Goal: Task Accomplishment & Management: Use online tool/utility

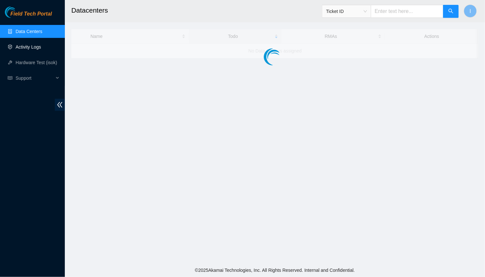
click at [24, 50] on link "Activity Logs" at bounding box center [29, 46] width 26 height 5
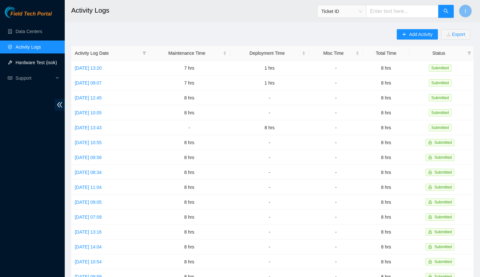
click at [26, 60] on link "Hardware Test (isok)" at bounding box center [36, 62] width 41 height 5
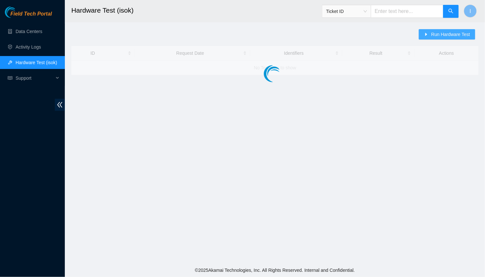
click at [438, 36] on span "Run Hardware Test" at bounding box center [450, 34] width 39 height 7
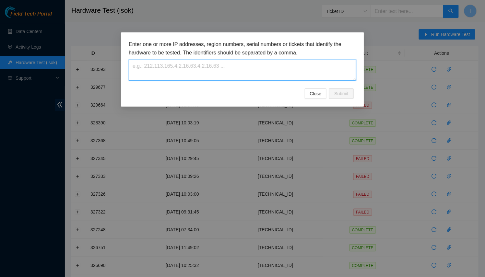
click at [277, 71] on textarea at bounding box center [242, 70] width 227 height 21
paste textarea "CL-EL55"
click at [239, 77] on textarea "CL-EL55" at bounding box center [242, 70] width 227 height 21
paste textarea "[TECHNICAL_ID]"
type textarea "[TECHNICAL_ID]"
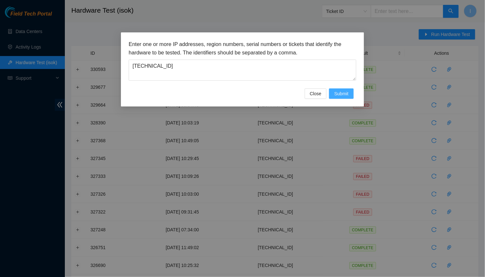
click at [336, 92] on span "Submit" at bounding box center [341, 93] width 14 height 7
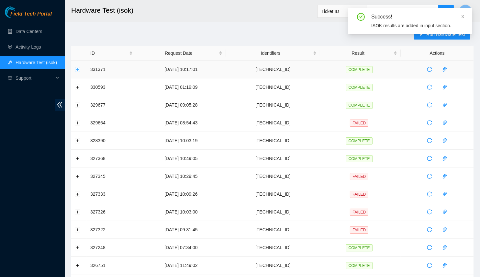
click at [77, 68] on button "Expand row" at bounding box center [77, 69] width 5 height 5
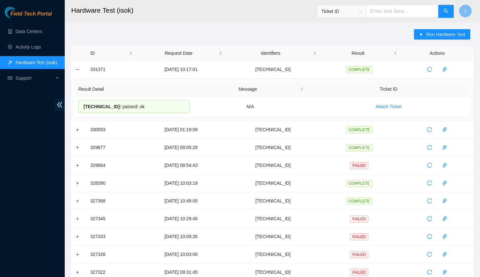
click at [0, 202] on div "Field Tech Portal Data Centers Activity Logs Hardware Test (isok) Support" at bounding box center [32, 141] width 65 height 271
drag, startPoint x: 159, startPoint y: 106, endPoint x: 75, endPoint y: 108, distance: 84.3
click at [75, 108] on td "[TECHNICAL_ID] : passed: ok" at bounding box center [134, 107] width 119 height 20
copy div "[TECHNICAL_ID] : passed: ok"
click at [89, 107] on span "[TECHNICAL_ID] :" at bounding box center [103, 106] width 38 height 5
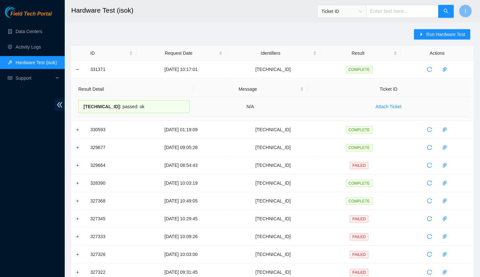
drag, startPoint x: 89, startPoint y: 107, endPoint x: 141, endPoint y: 103, distance: 52.4
click at [141, 103] on div "[TECHNICAL_ID] : passed: ok" at bounding box center [133, 106] width 111 height 13
